Goal: Use online tool/utility: Use online tool/utility

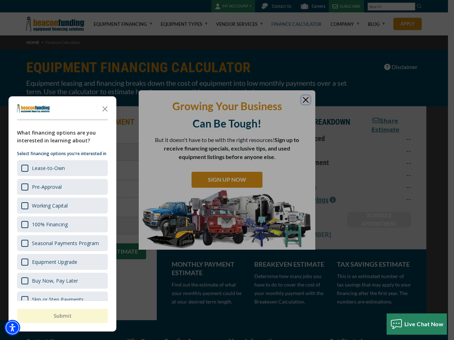
click at [227, 170] on div "button" at bounding box center [227, 170] width 454 height 340
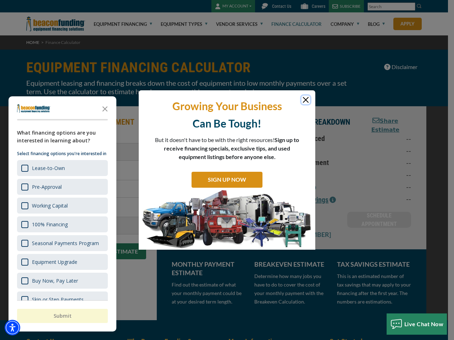
click at [12, 328] on img "Accessibility Menu" at bounding box center [13, 328] width 16 height 16
click at [227, 170] on body "Skip to main content Enable accessibility for low vision Open the accessibility…" at bounding box center [227, 170] width 454 height 340
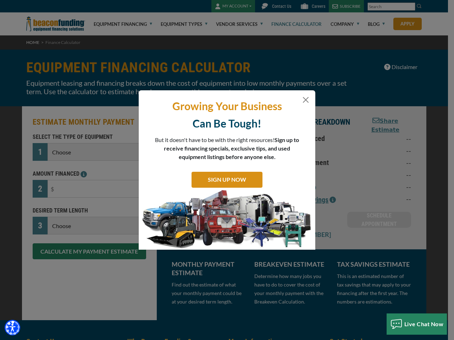
click at [105, 108] on body "Skip to main content Enable accessibility for low vision Open the accessibility…" at bounding box center [227, 170] width 454 height 340
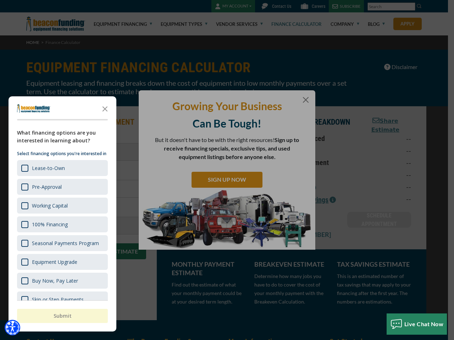
click at [62, 168] on body "Skip to main content Enable accessibility for low vision Open the accessibility…" at bounding box center [227, 170] width 454 height 340
